Goal: Use online tool/utility: Use online tool/utility

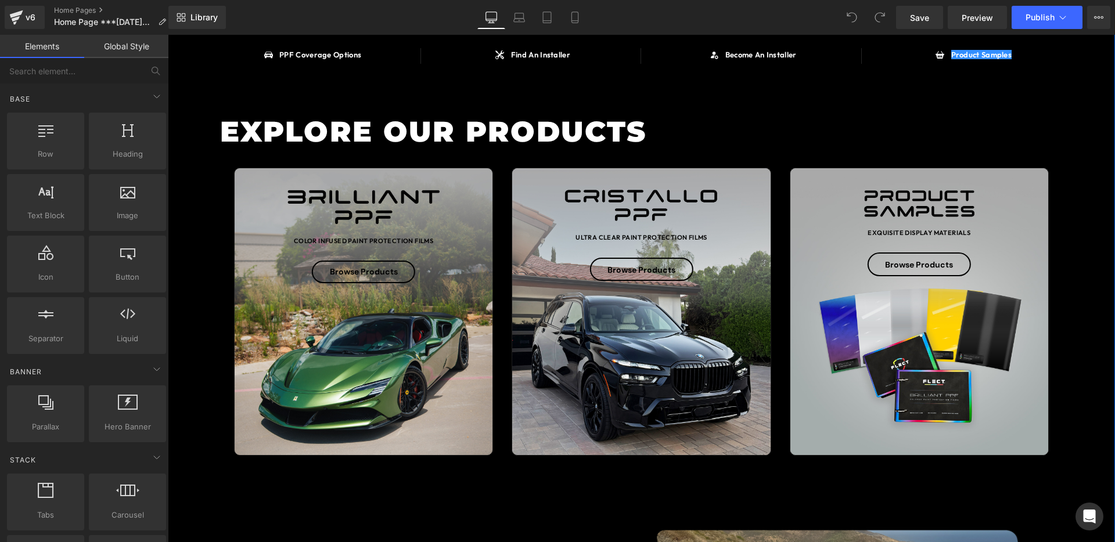
scroll to position [337, 0]
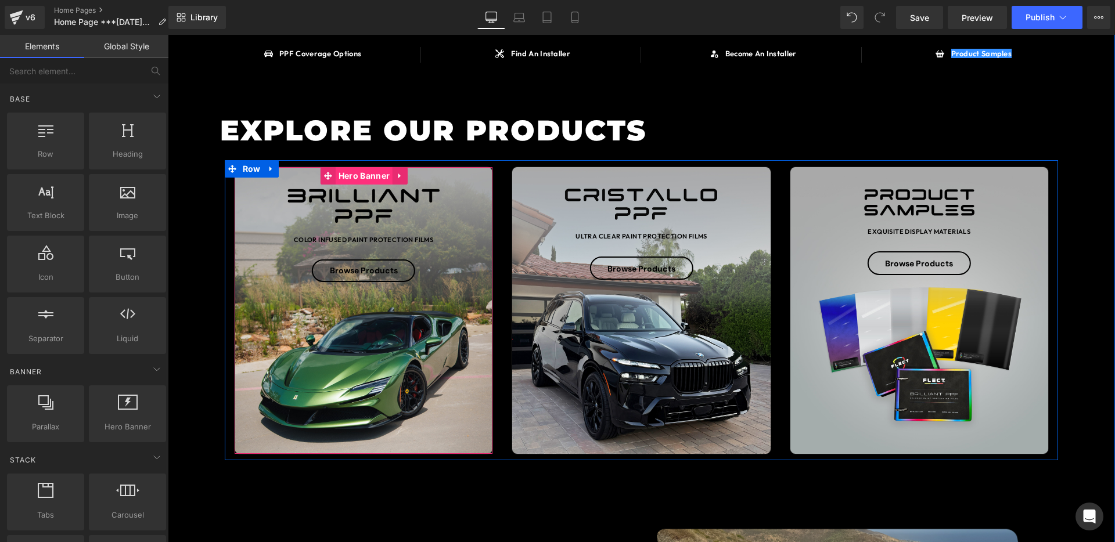
click at [370, 177] on span "Hero Banner" at bounding box center [364, 175] width 57 height 17
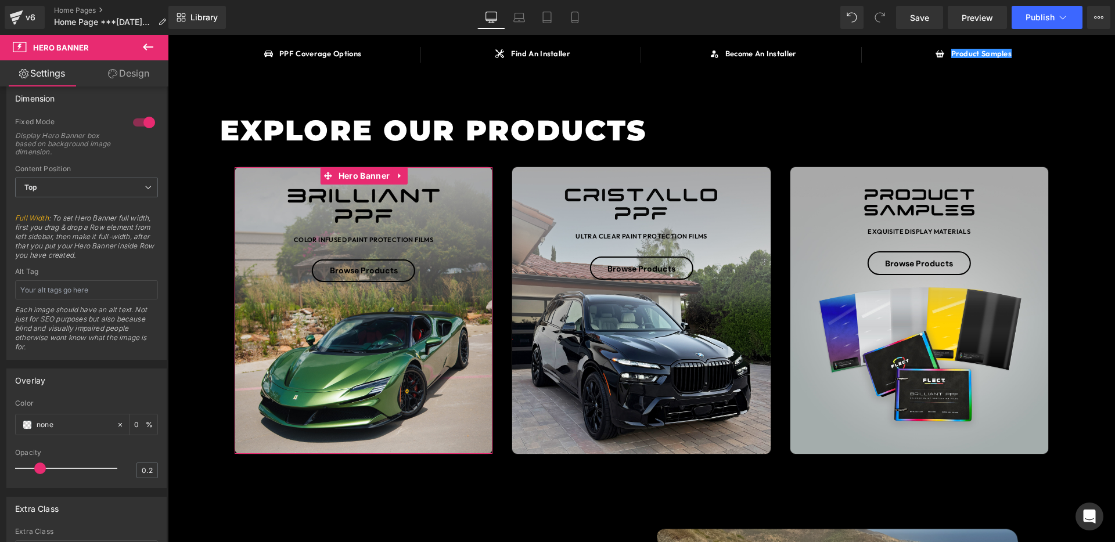
scroll to position [622, 0]
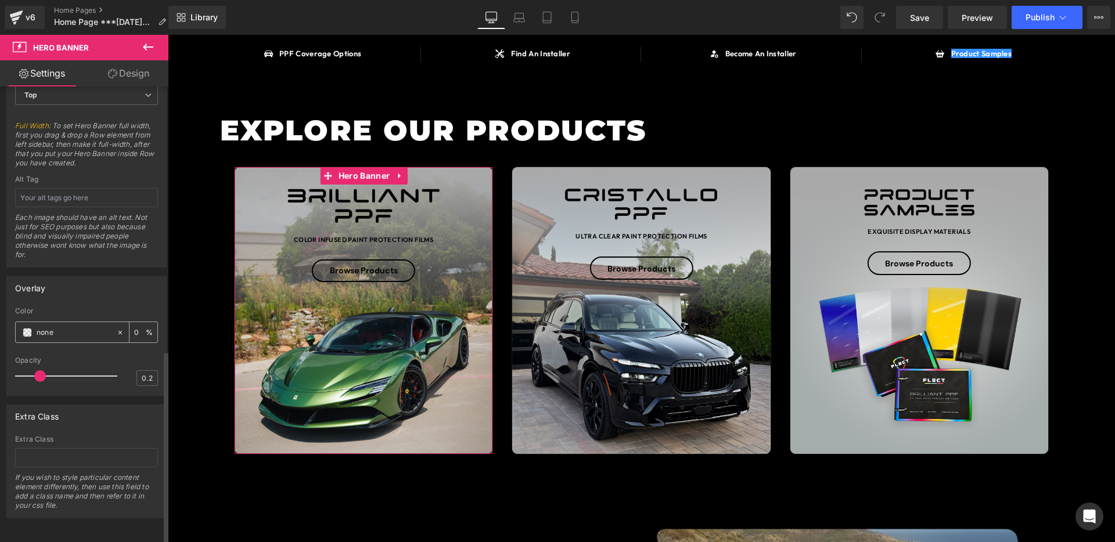
click at [31, 328] on span at bounding box center [27, 332] width 9 height 9
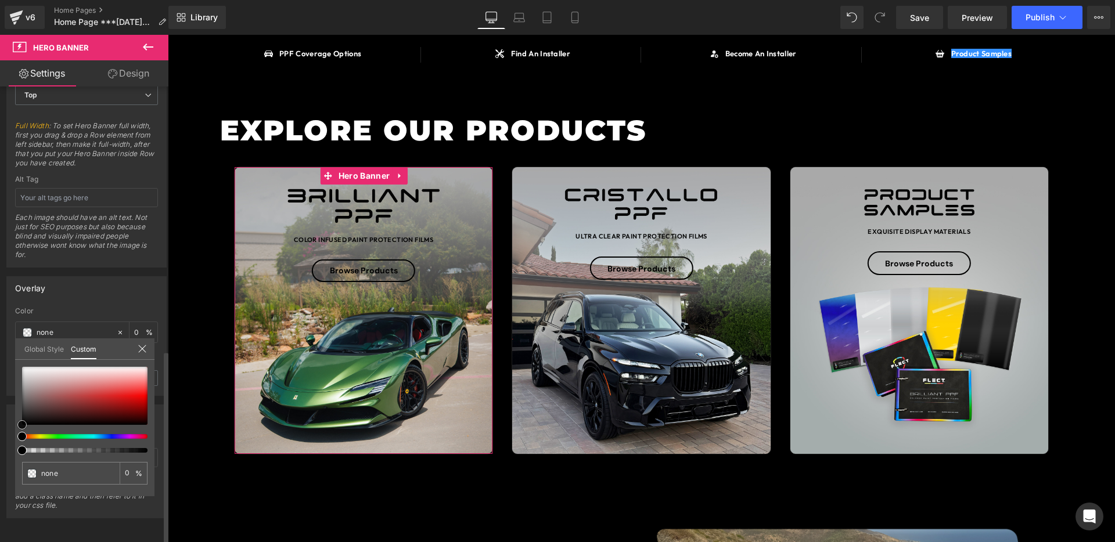
type input "#e4b8b8"
type input "100"
type input "#e4b8b8"
type input "100"
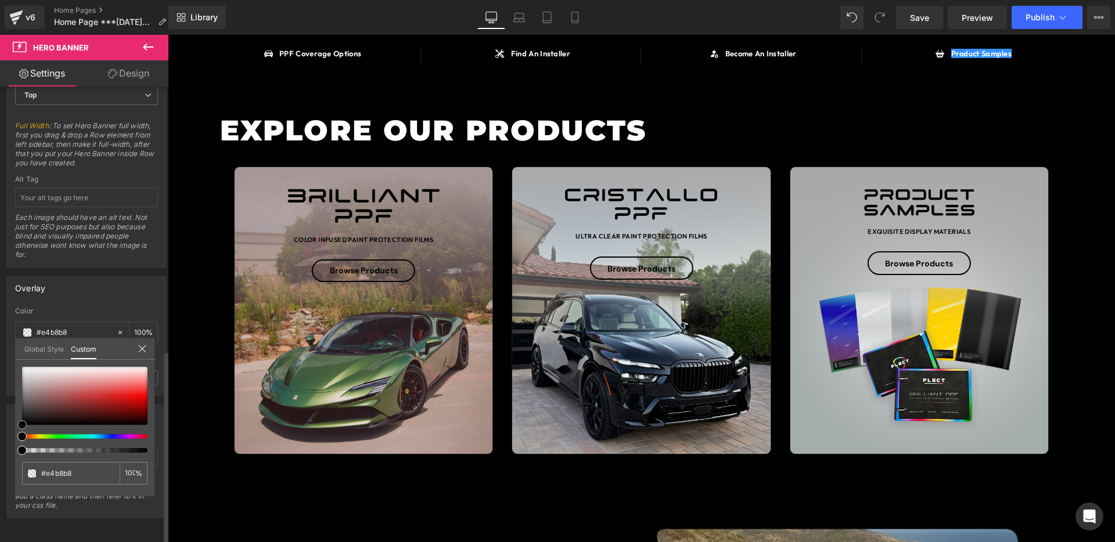
type input "#9a4a4a"
type input "#000000"
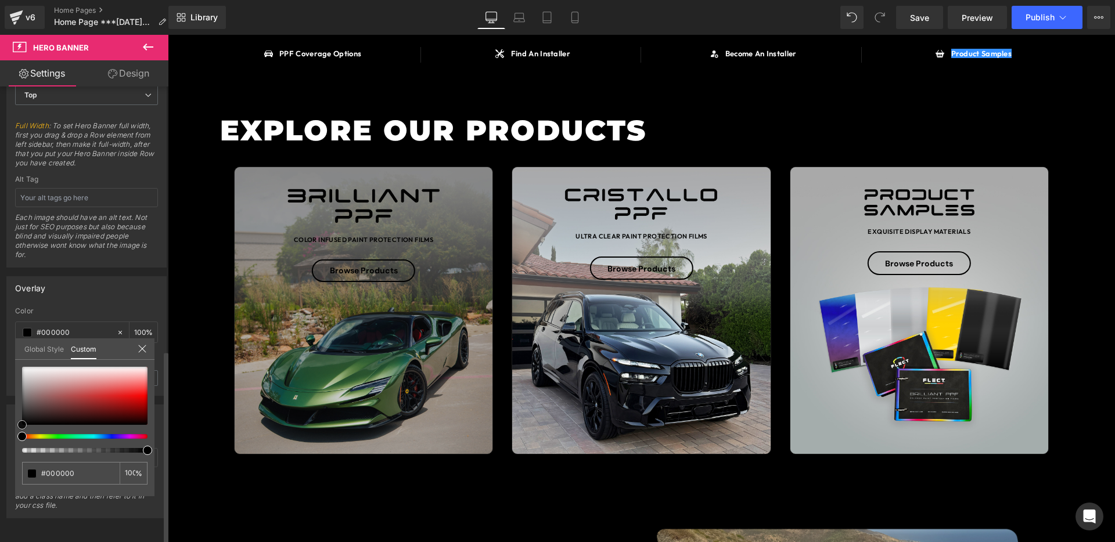
drag, startPoint x: 48, startPoint y: 426, endPoint x: 6, endPoint y: 442, distance: 45.4
click at [5, 396] on div "Overlay rgba(0, 0, 0, 1) Color #000000 100 % 0.2 Opacity 0.2 Global Style Custo…" at bounding box center [87, 332] width 174 height 128
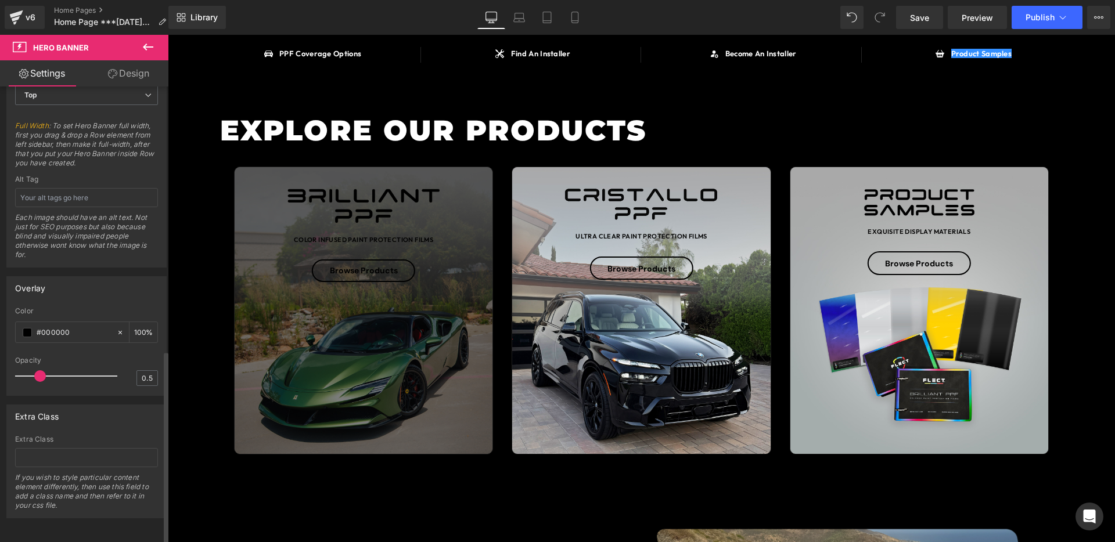
click at [64, 365] on div at bounding box center [69, 376] width 96 height 23
type input "0.7"
click at [83, 366] on div at bounding box center [69, 376] width 96 height 23
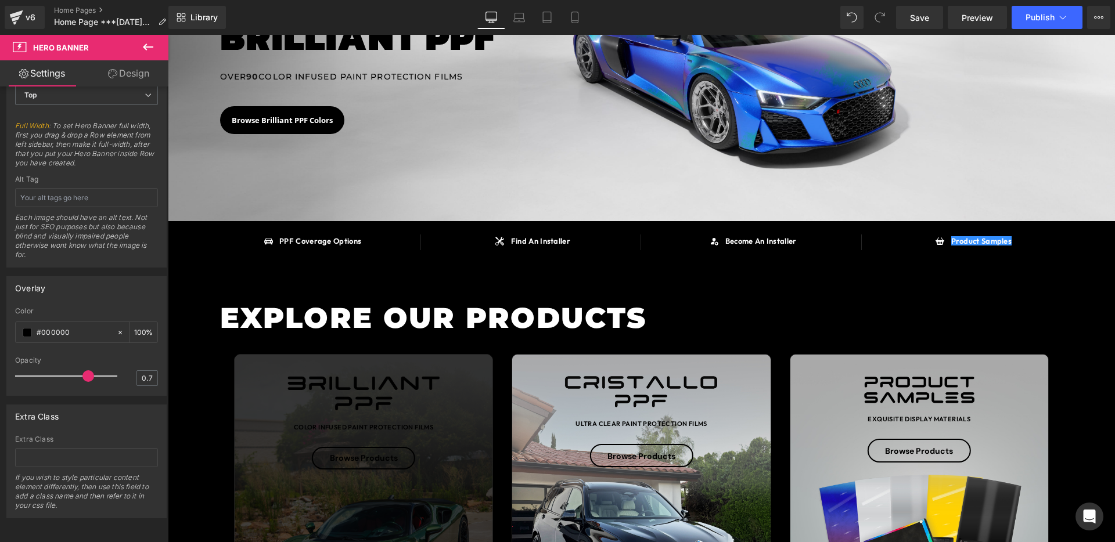
scroll to position [167, 0]
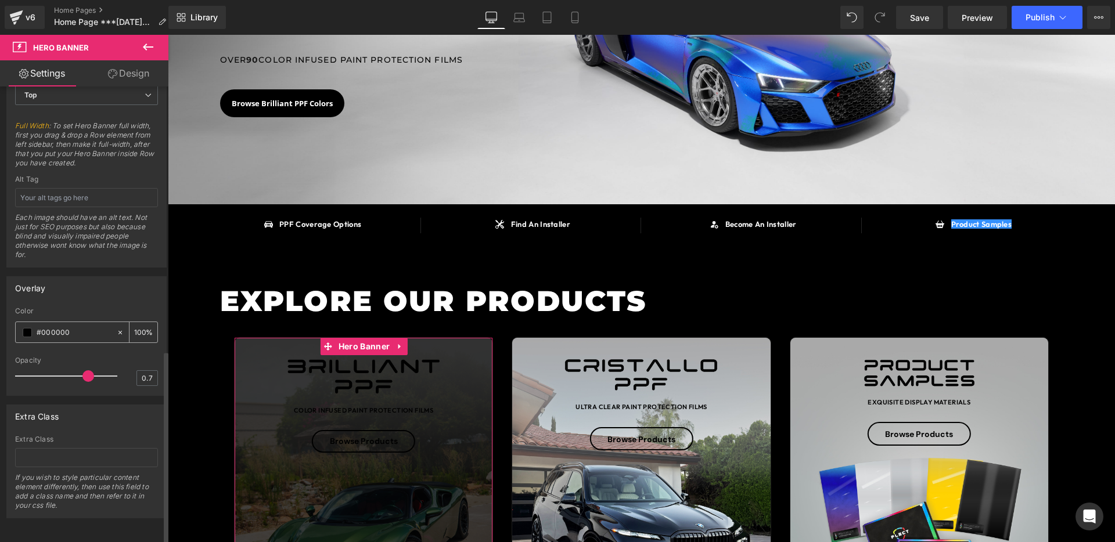
click at [116, 322] on div at bounding box center [122, 332] width 13 height 20
type input "none"
type input "0"
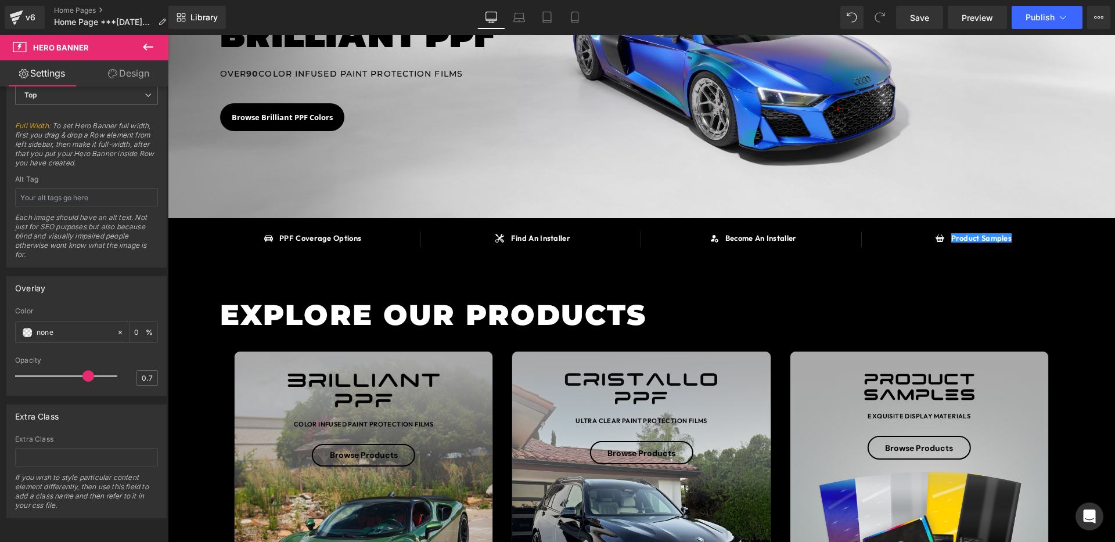
scroll to position [160, 0]
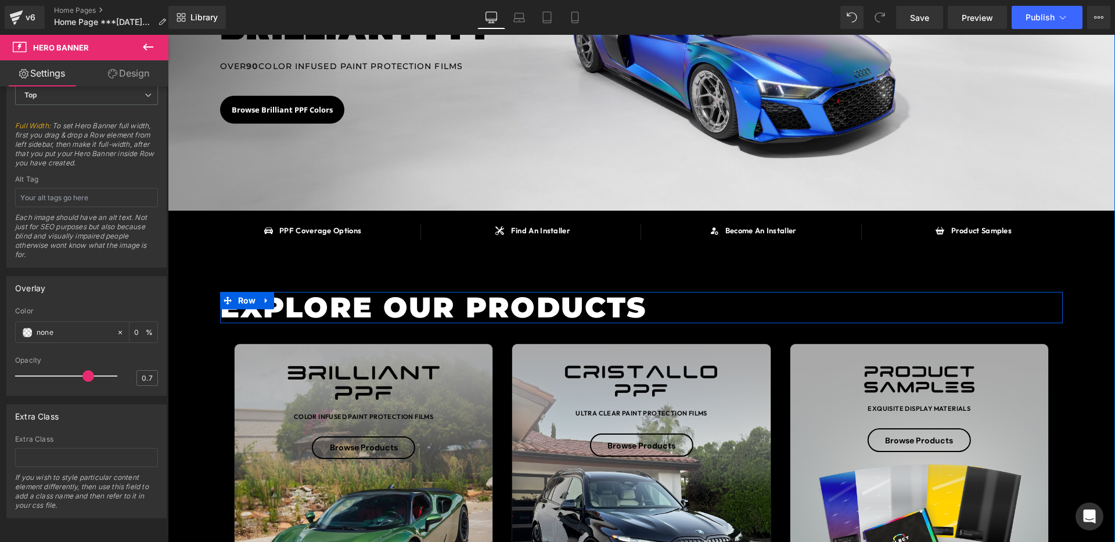
scroll to position [164, 0]
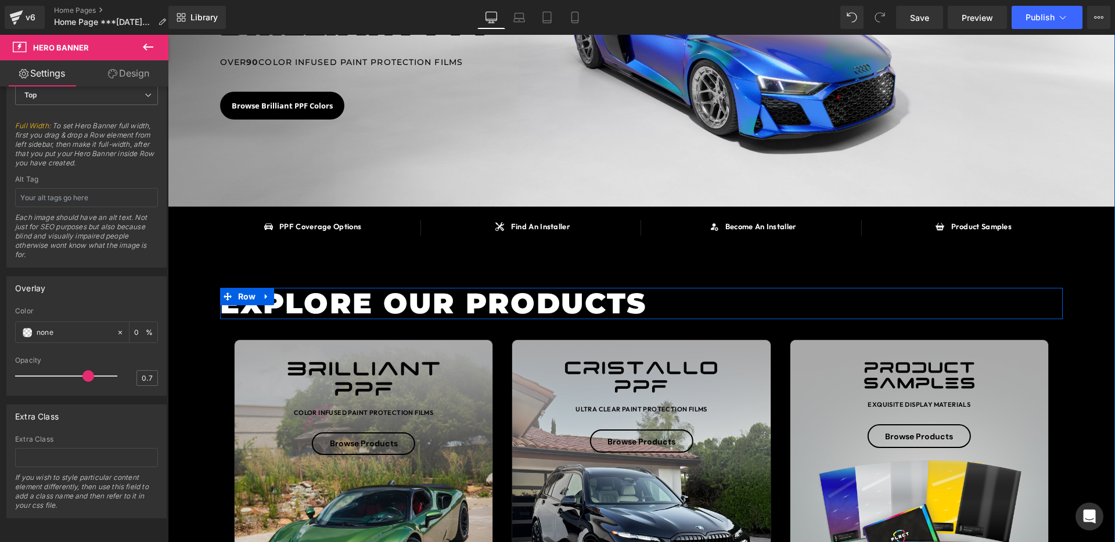
click at [266, 294] on icon at bounding box center [266, 296] width 8 height 9
click at [299, 295] on icon at bounding box center [297, 297] width 8 height 8
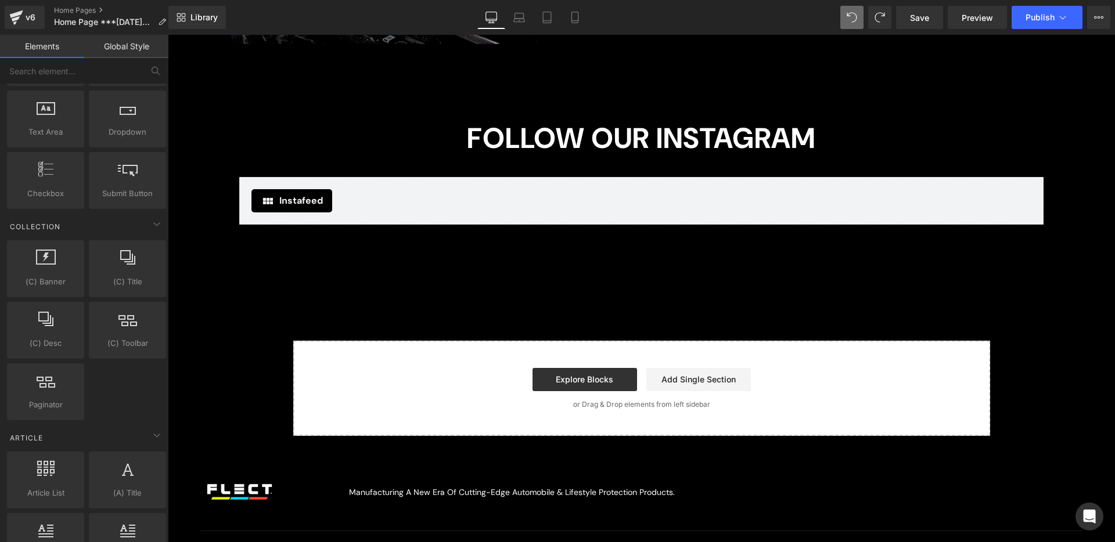
scroll to position [2164, 0]
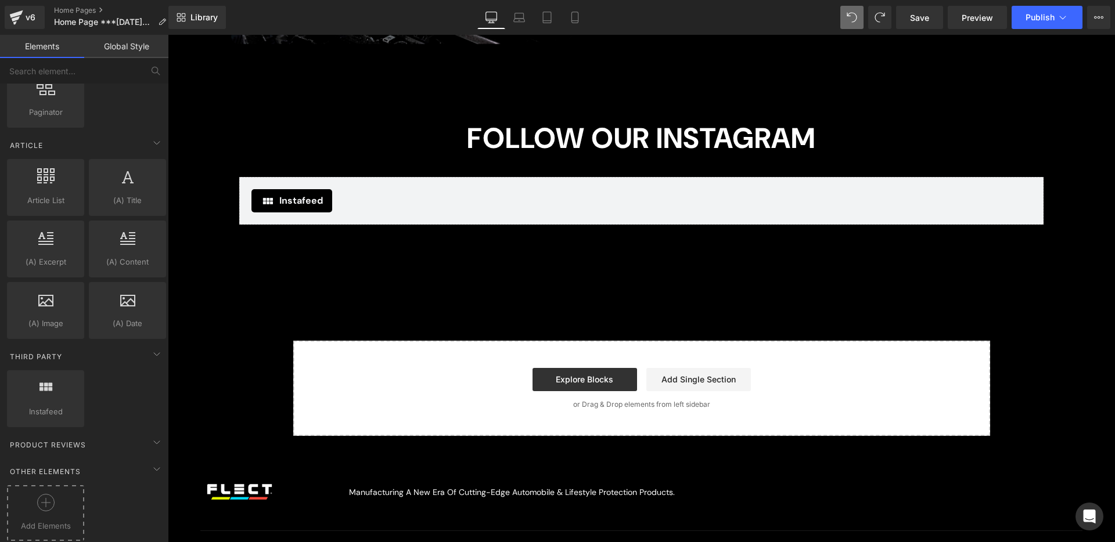
click at [28, 495] on div at bounding box center [45, 507] width 71 height 26
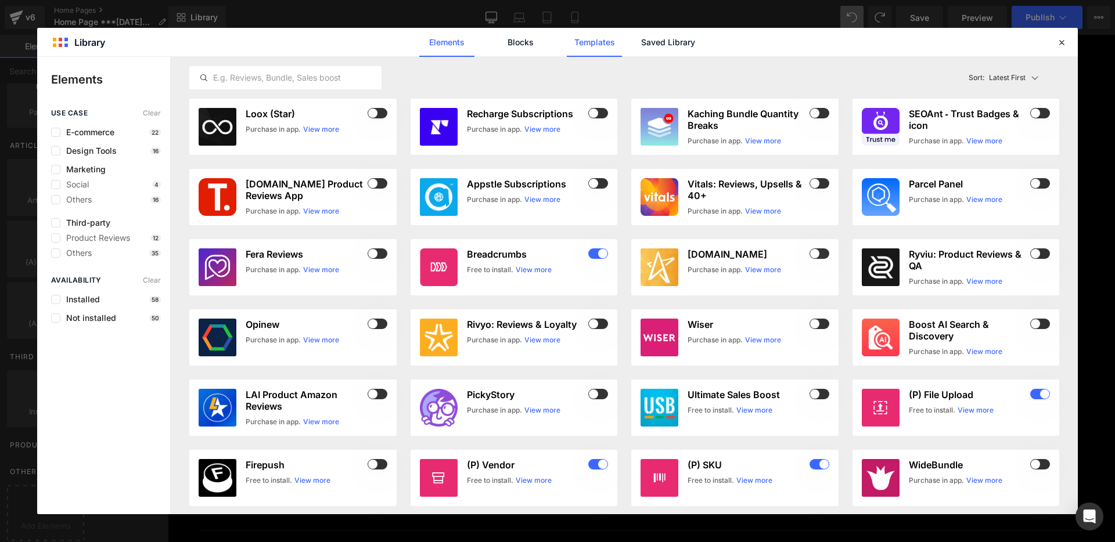
click at [597, 47] on link "Templates" at bounding box center [594, 42] width 55 height 29
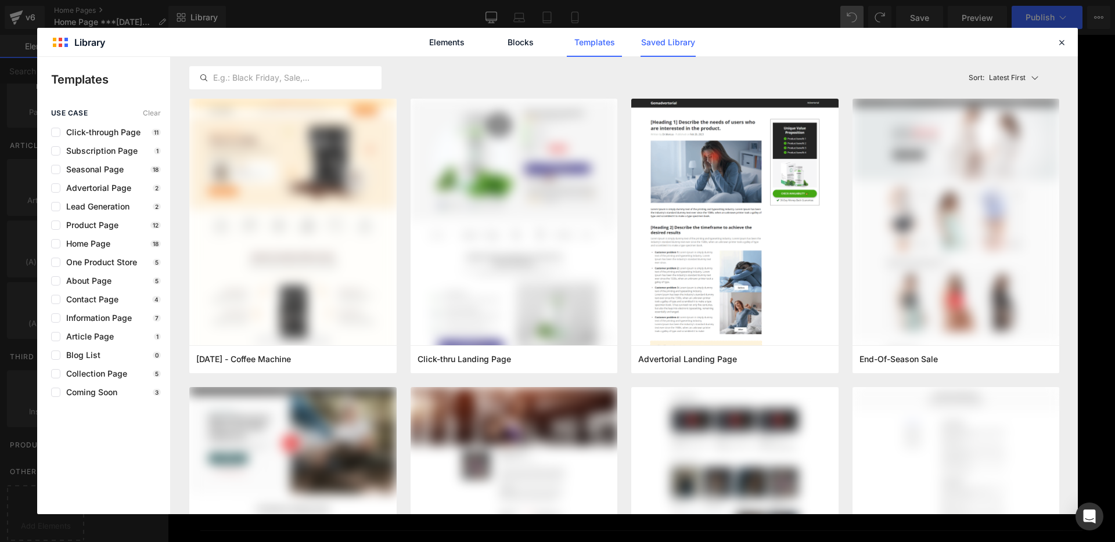
click at [666, 42] on link "Saved Library" at bounding box center [667, 42] width 55 height 29
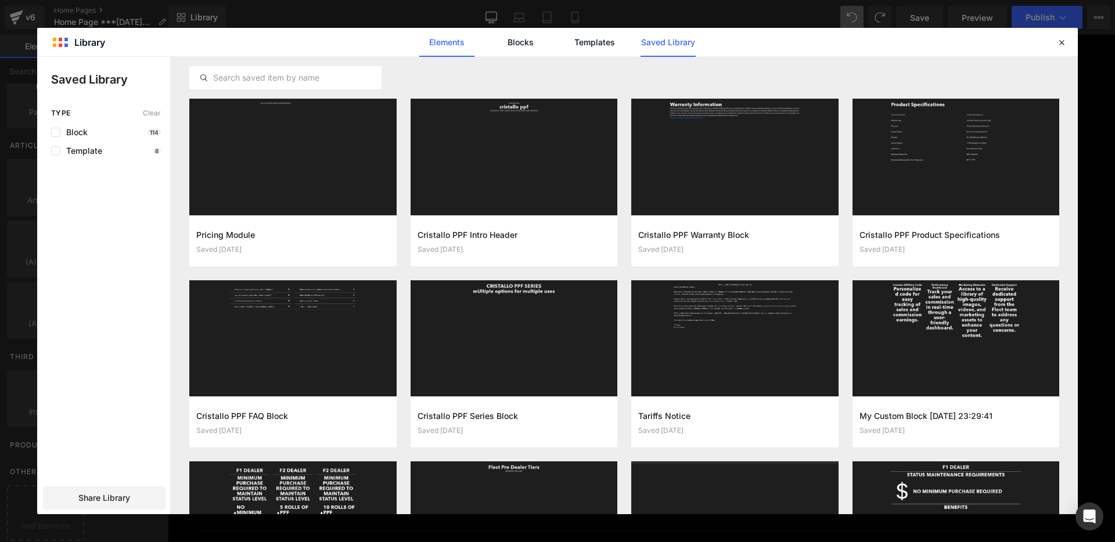
click at [460, 44] on link "Elements" at bounding box center [446, 42] width 55 height 29
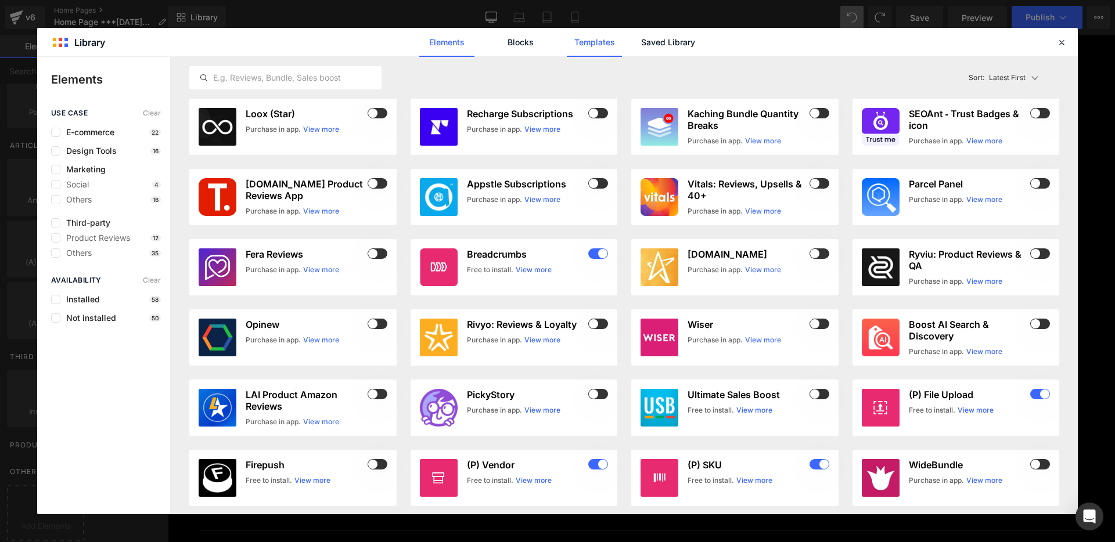
click at [613, 45] on link "Templates" at bounding box center [594, 42] width 55 height 29
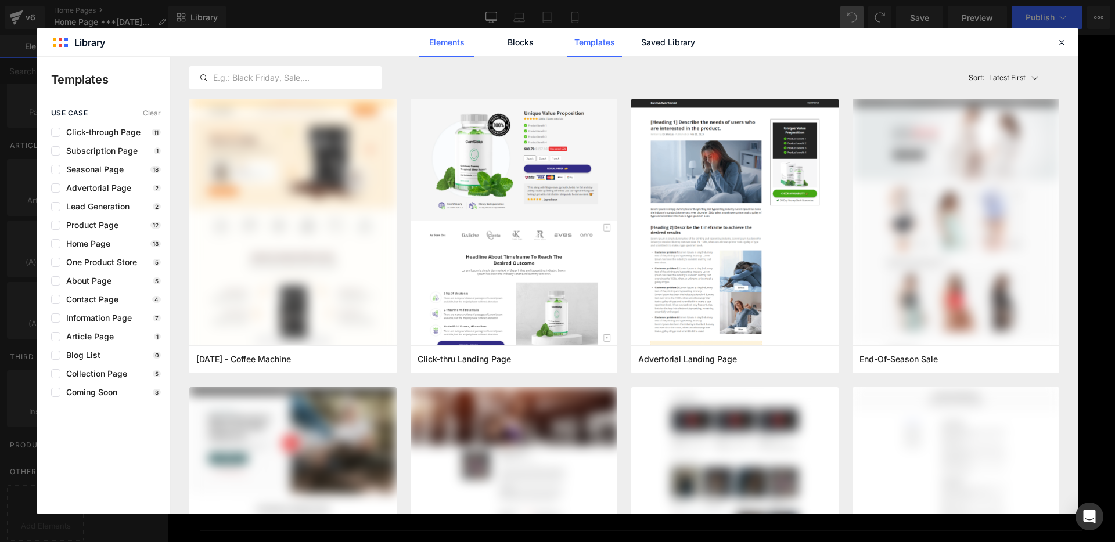
click at [451, 46] on link "Elements" at bounding box center [446, 42] width 55 height 29
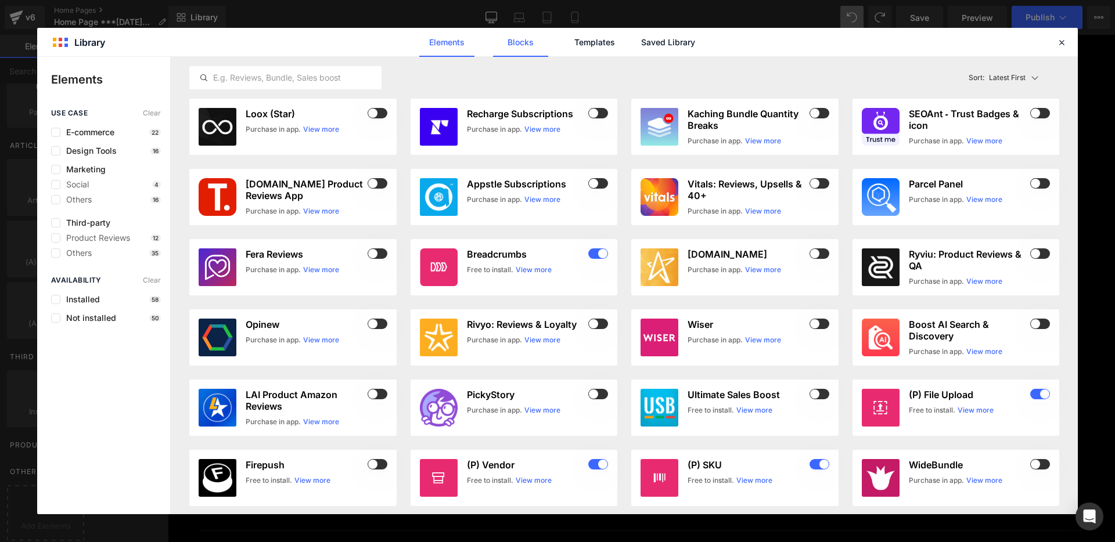
click at [518, 45] on link "Blocks" at bounding box center [520, 42] width 55 height 29
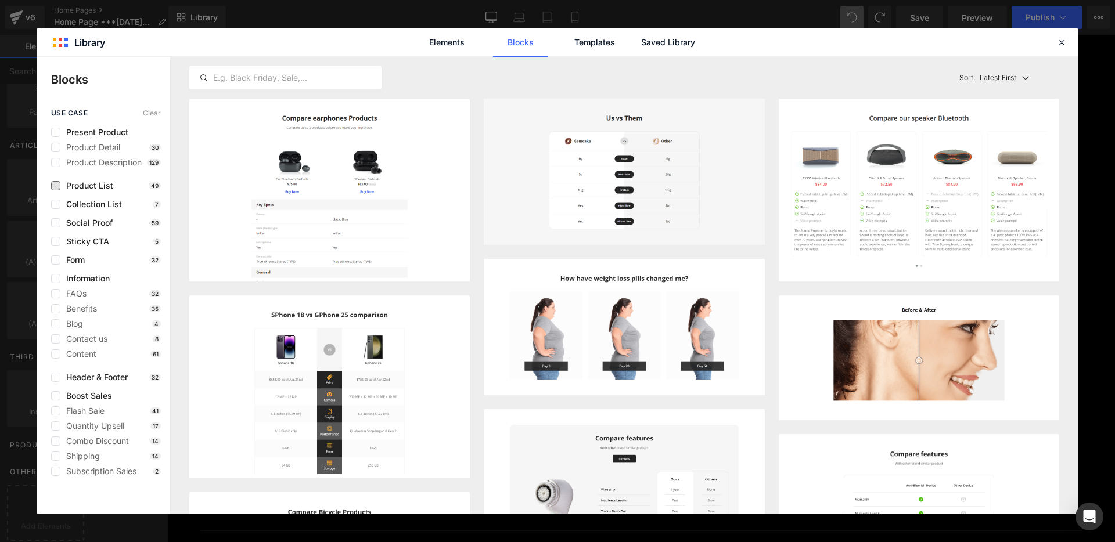
click at [85, 182] on span "Product List" at bounding box center [86, 185] width 53 height 9
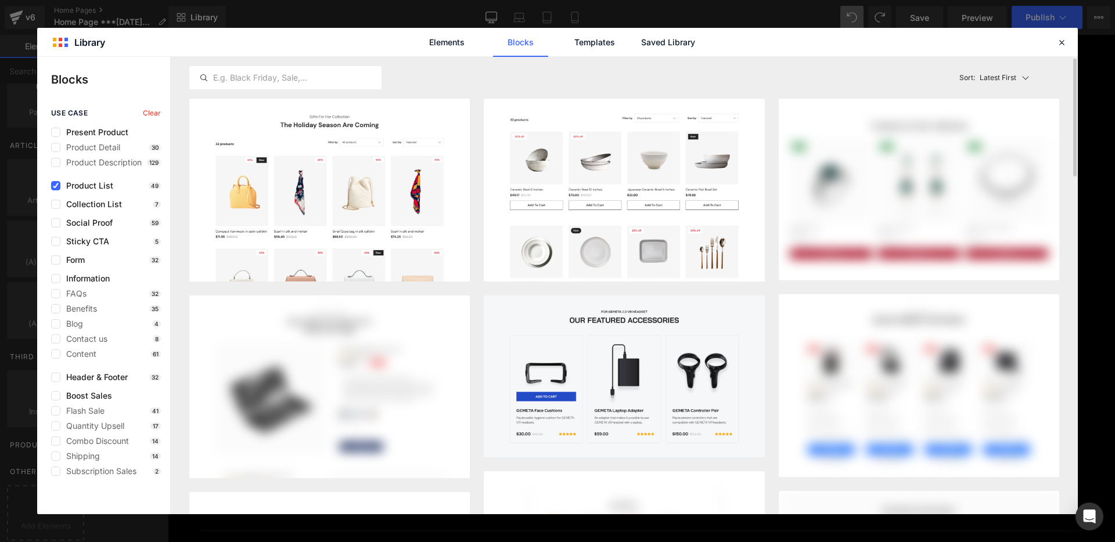
scroll to position [2, 0]
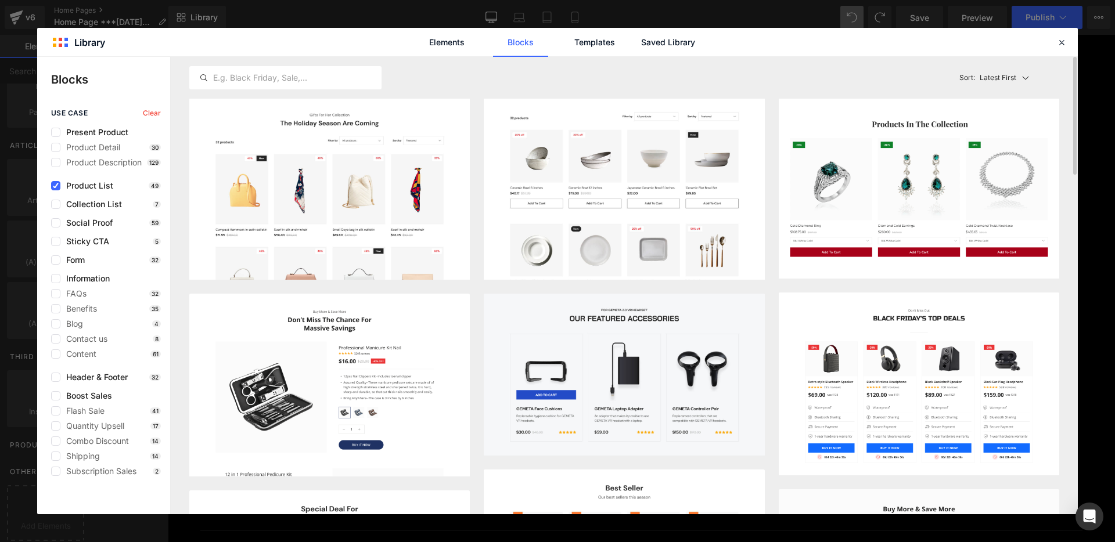
click at [99, 185] on span "Product List" at bounding box center [86, 185] width 53 height 9
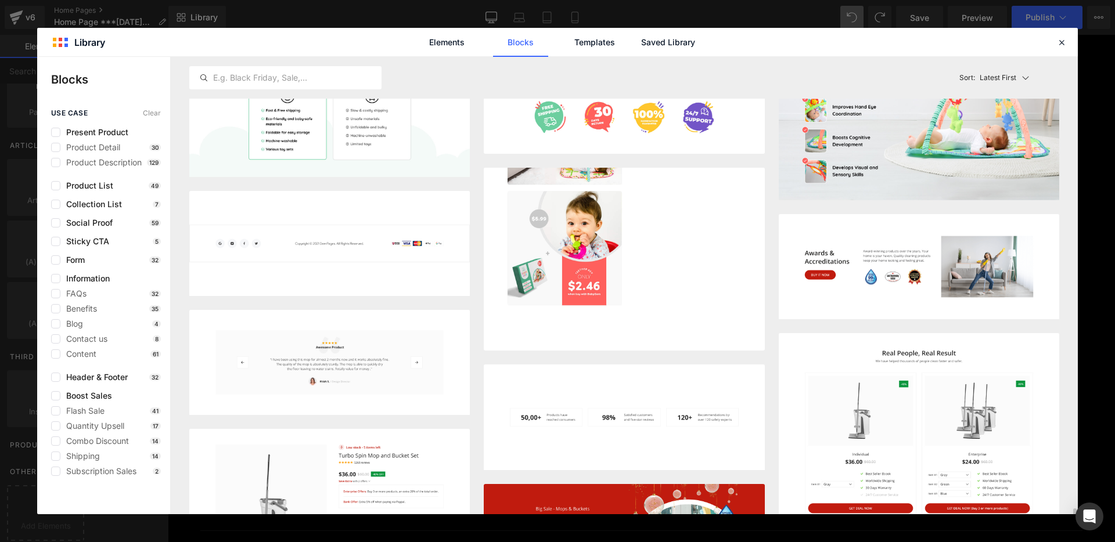
scroll to position [4436, 0]
